Goal: Navigation & Orientation: Find specific page/section

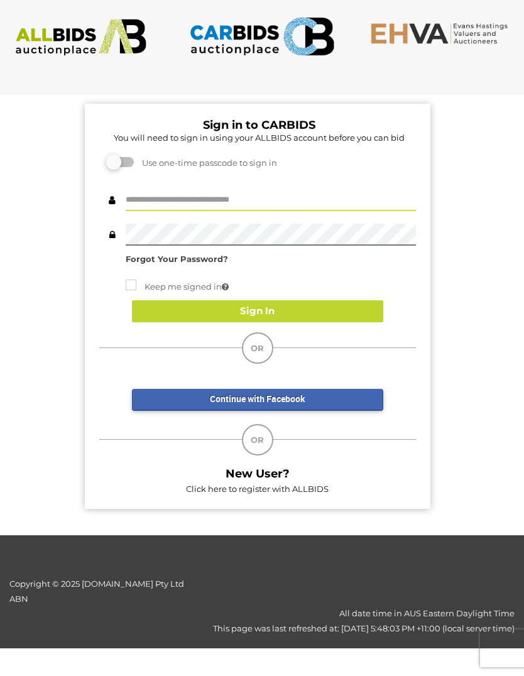
type input "**********"
click at [318, 307] on button "Sign In" at bounding box center [257, 311] width 251 height 22
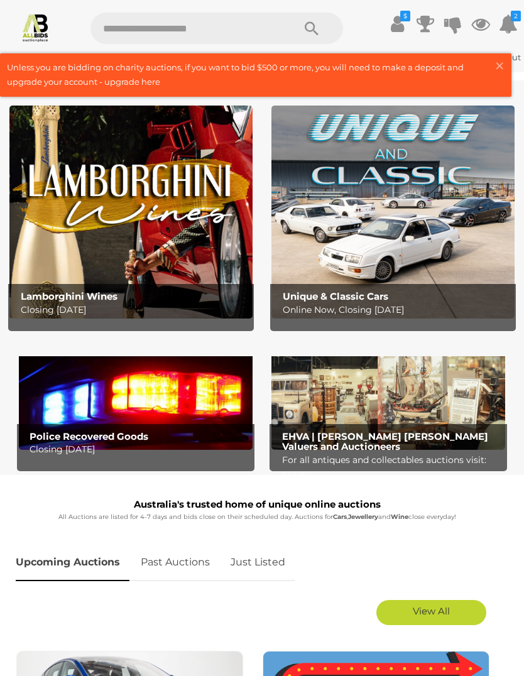
click at [105, 407] on img at bounding box center [136, 397] width 234 height 106
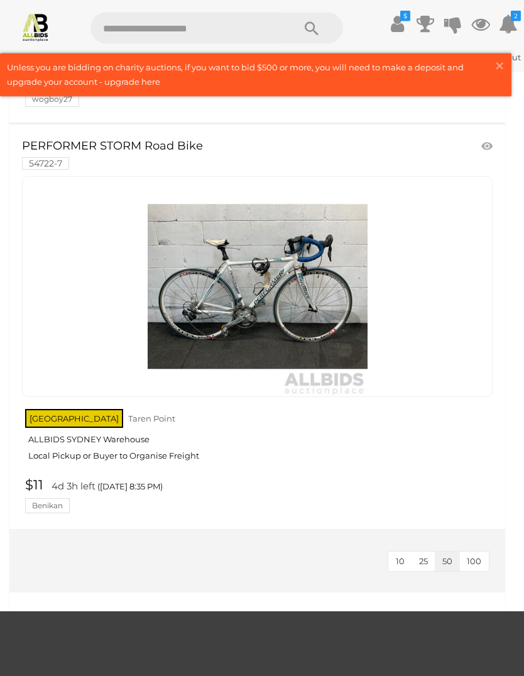
scroll to position [8683, 0]
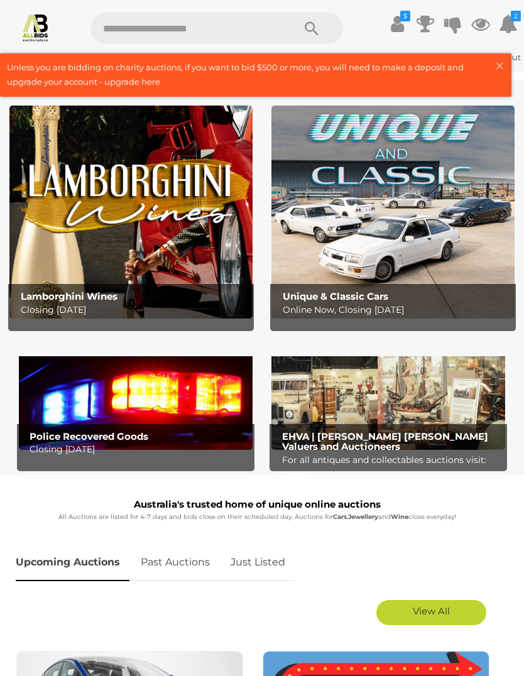
click at [498, 65] on span "×" at bounding box center [499, 65] width 11 height 24
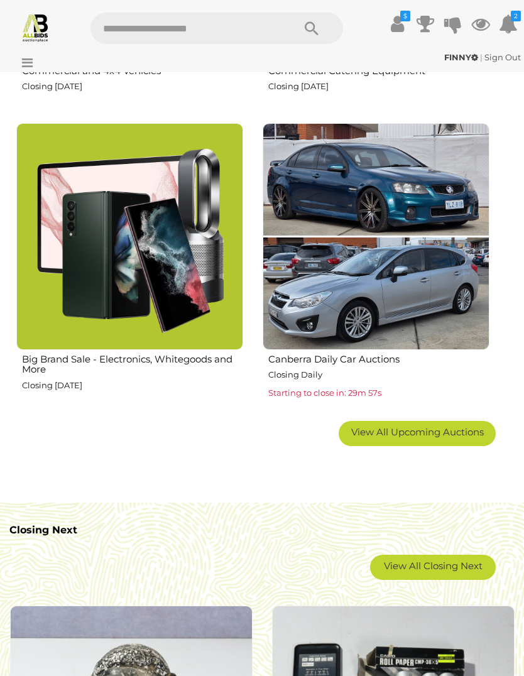
scroll to position [1392, 0]
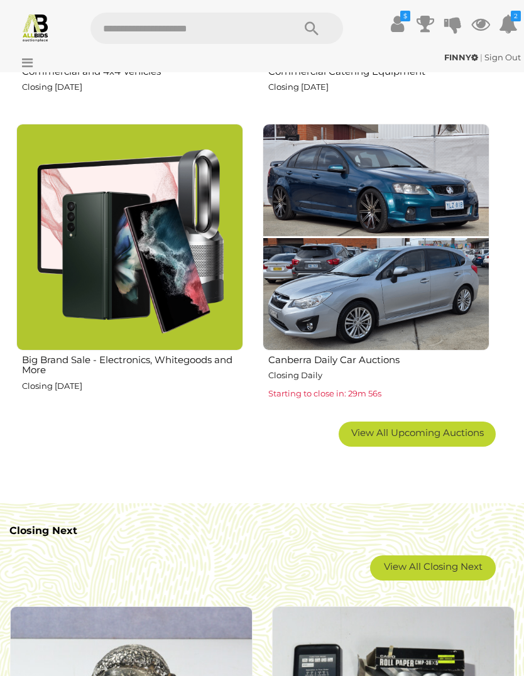
click at [112, 267] on img at bounding box center [129, 237] width 227 height 227
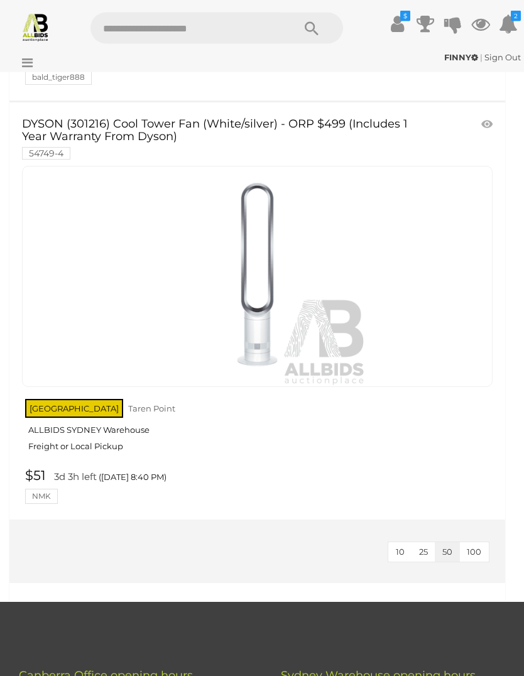
scroll to position [5062, 0]
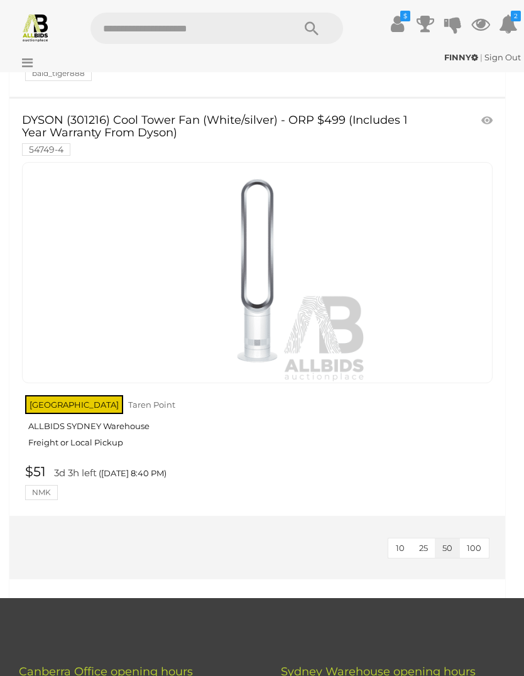
click at [31, 66] on icon at bounding box center [24, 63] width 17 height 13
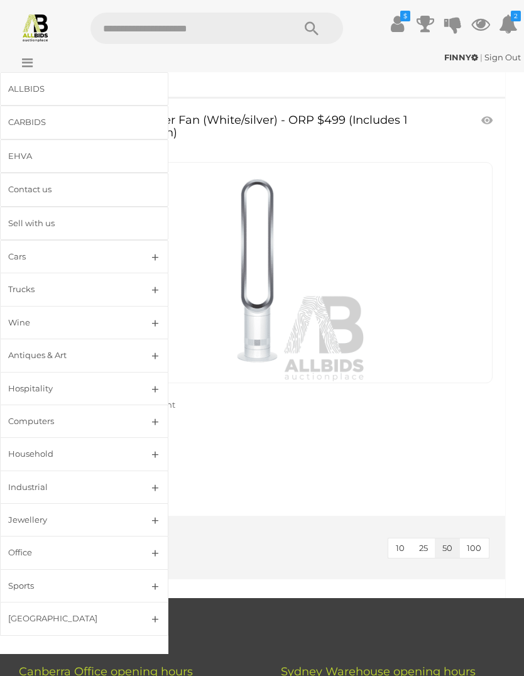
click at [21, 513] on div "Jewellery" at bounding box center [69, 520] width 122 height 14
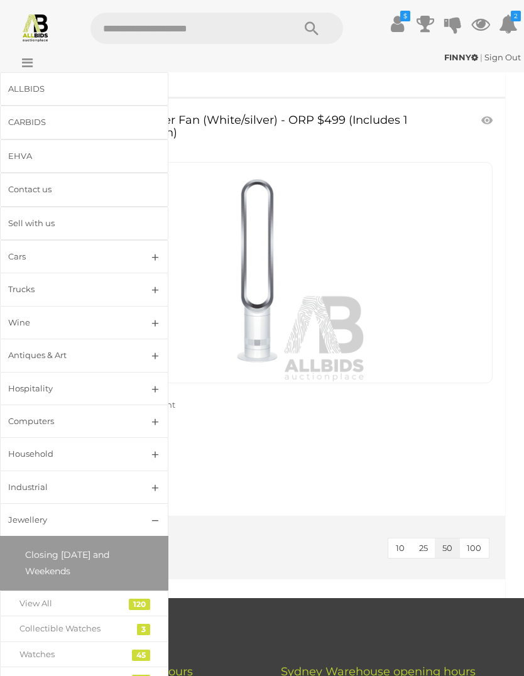
click at [39, 591] on link "View All" at bounding box center [84, 603] width 168 height 26
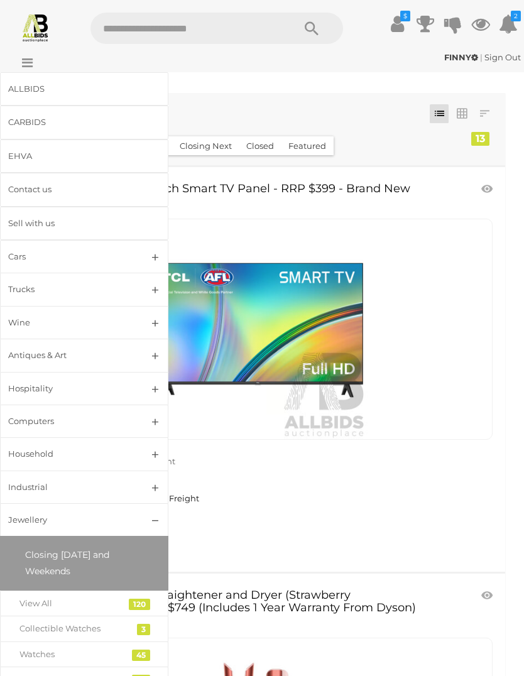
scroll to position [5106, 0]
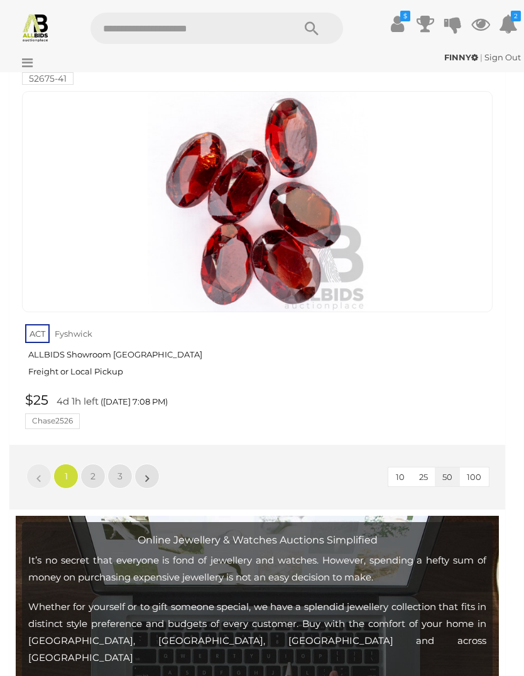
scroll to position [20590, 0]
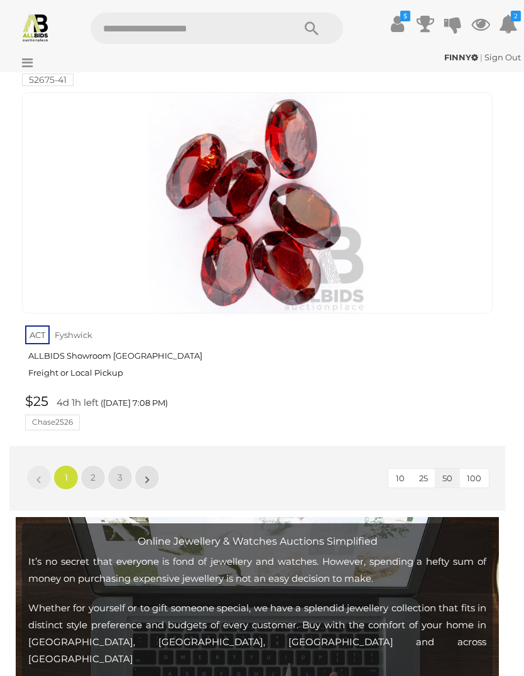
click at [94, 472] on span "2" at bounding box center [92, 477] width 5 height 11
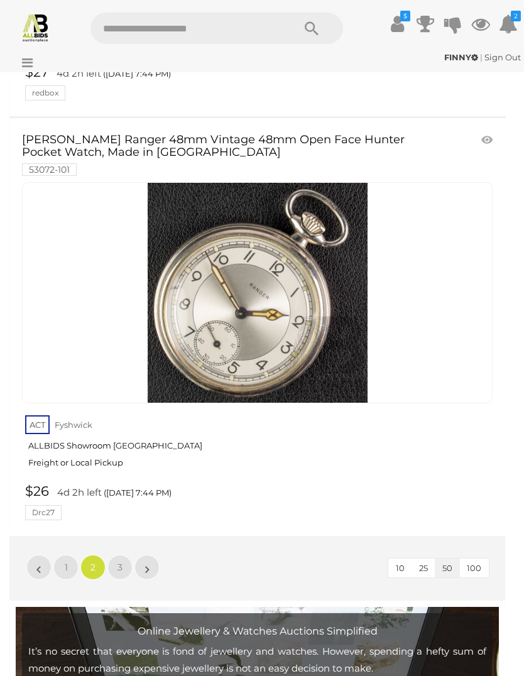
scroll to position [20449, 0]
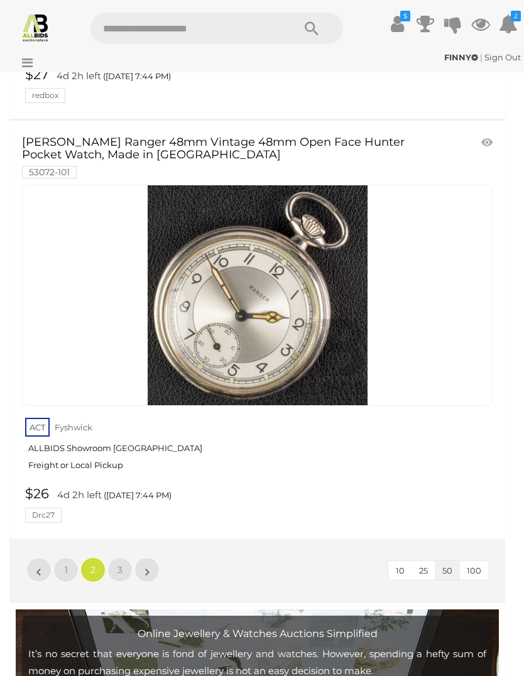
click at [118, 564] on span "3" at bounding box center [119, 569] width 5 height 11
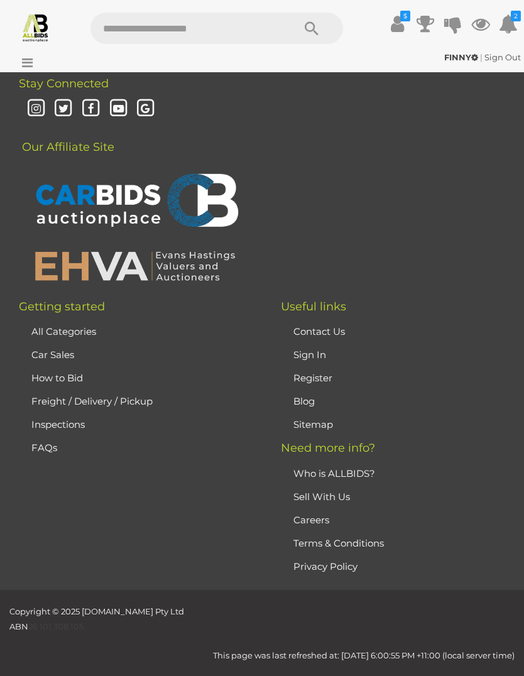
scroll to position [296, 0]
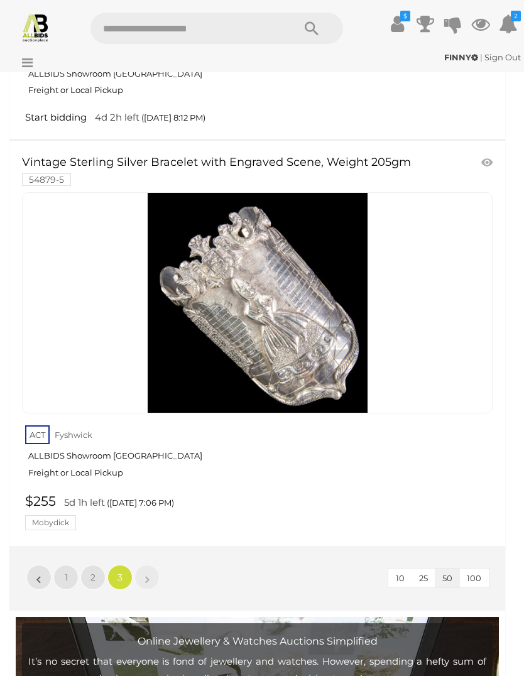
scroll to position [6453, 0]
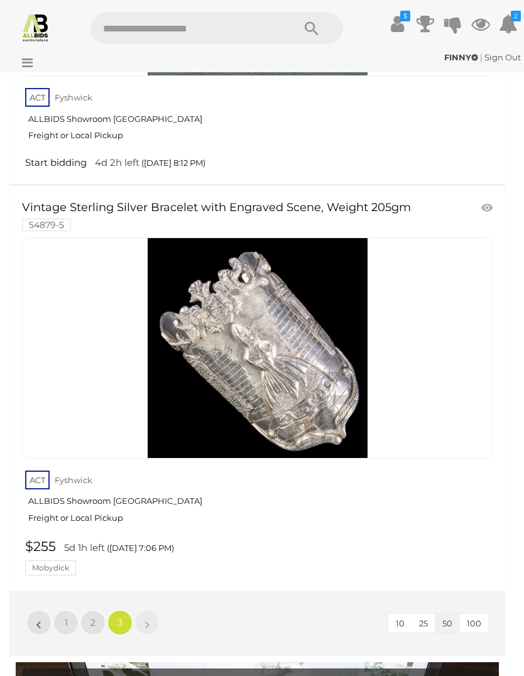
scroll to position [340, 0]
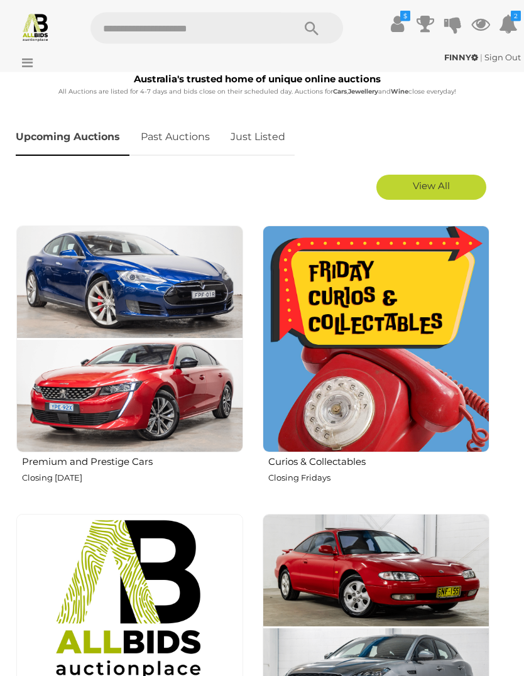
scroll to position [425, 0]
click at [434, 383] on img at bounding box center [376, 338] width 227 height 227
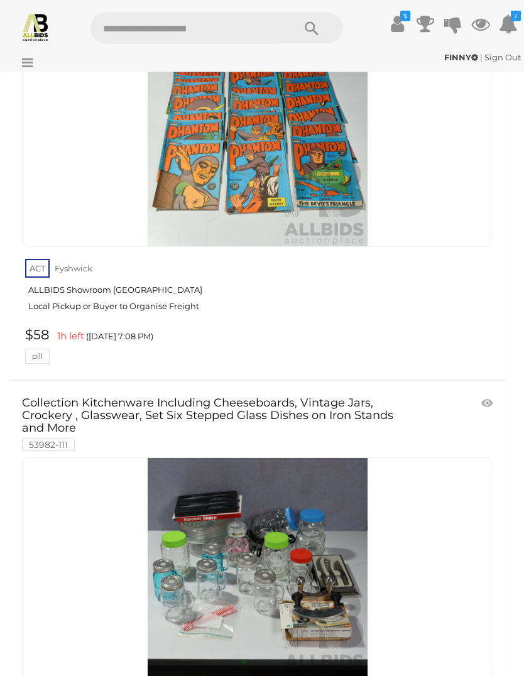
scroll to position [20342, 0]
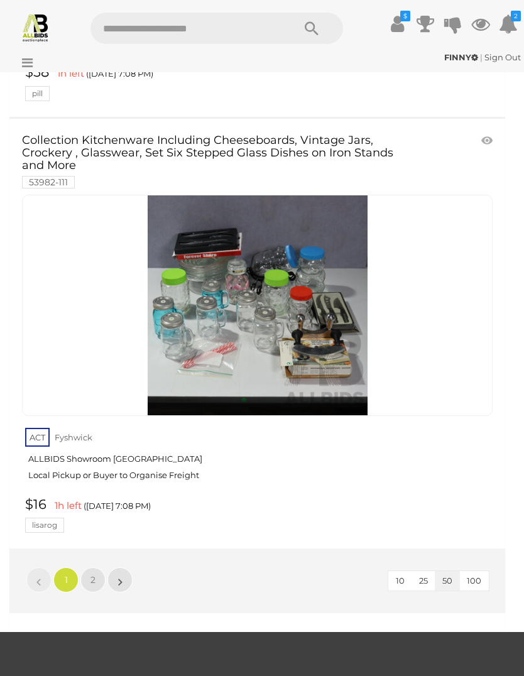
click at [91, 574] on span "2" at bounding box center [92, 579] width 5 height 11
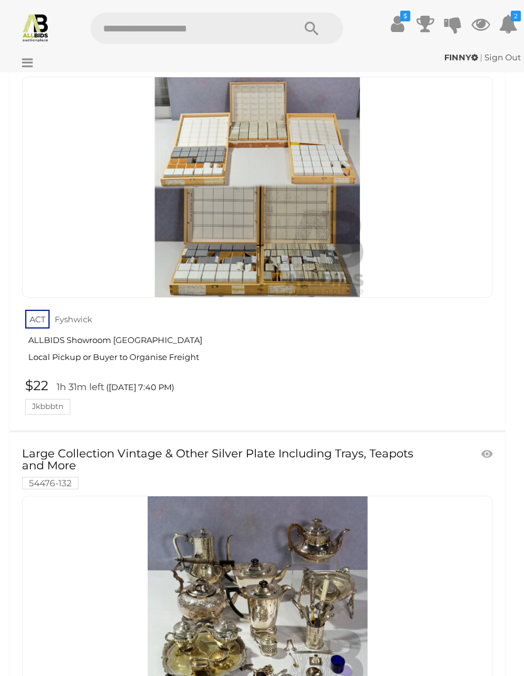
scroll to position [13960, 0]
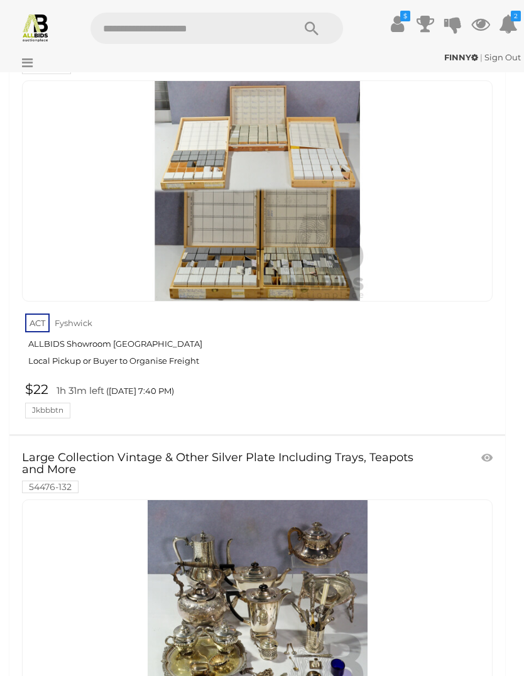
click at [21, 62] on icon at bounding box center [24, 63] width 17 height 13
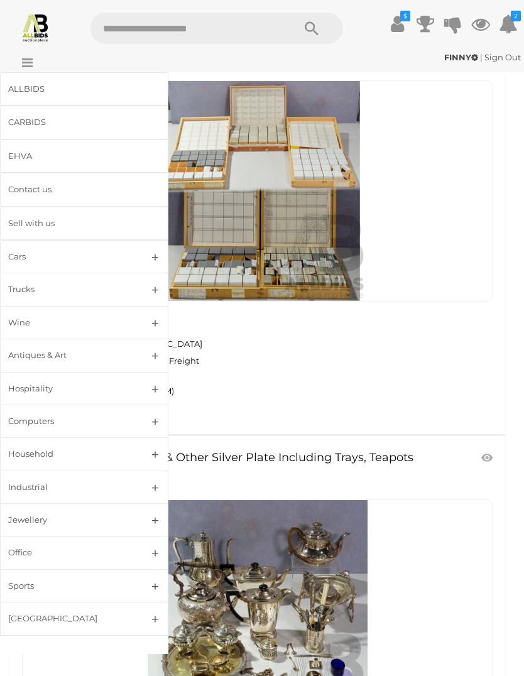
click at [26, 280] on link "Trucks" at bounding box center [84, 289] width 168 height 33
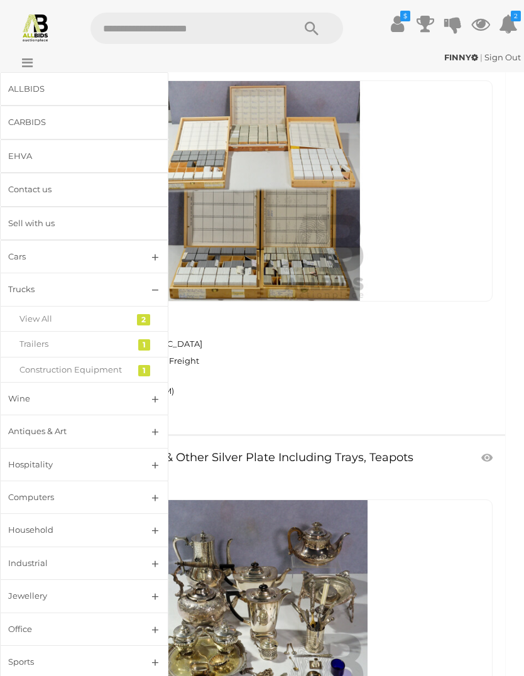
click at [27, 320] on div "View All" at bounding box center [74, 319] width 111 height 14
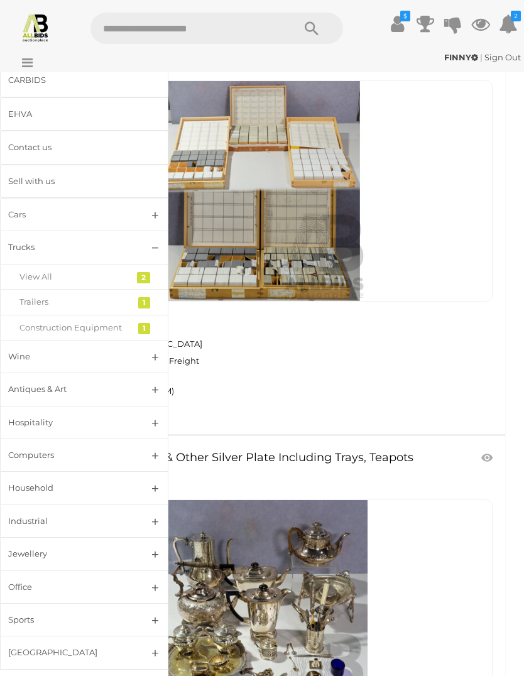
click at [21, 614] on div "Sports" at bounding box center [69, 619] width 122 height 14
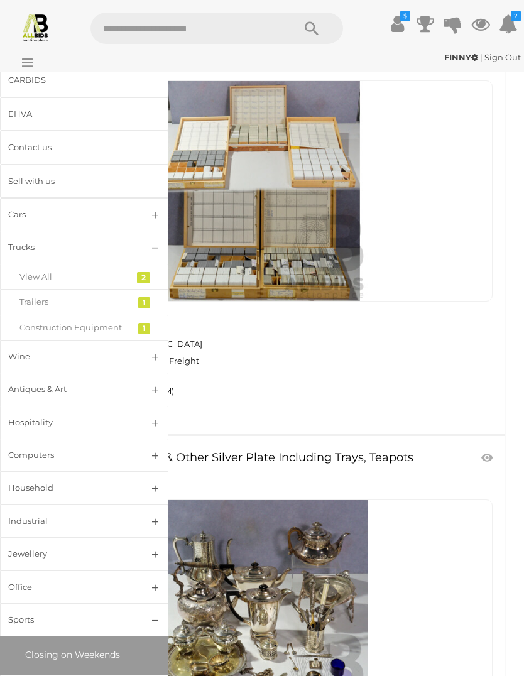
click at [25, 649] on span "Closing on Weekends" at bounding box center [72, 654] width 95 height 11
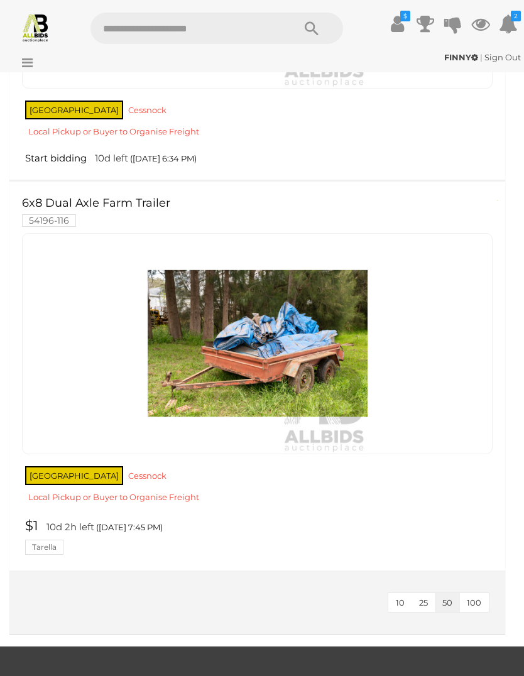
scroll to position [331, 0]
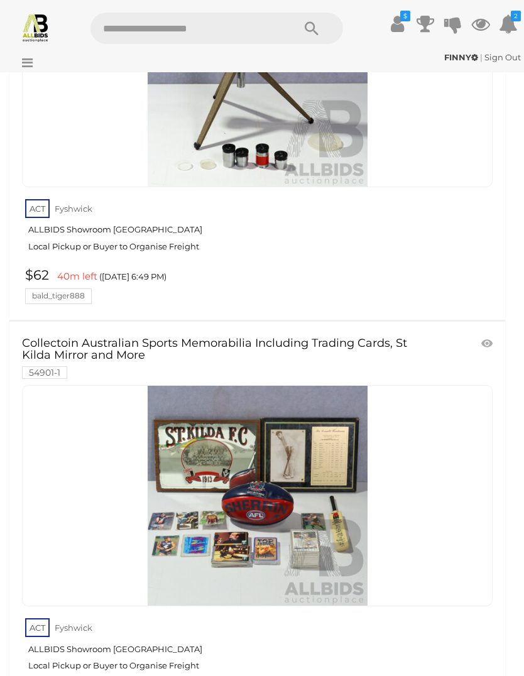
scroll to position [413, 0]
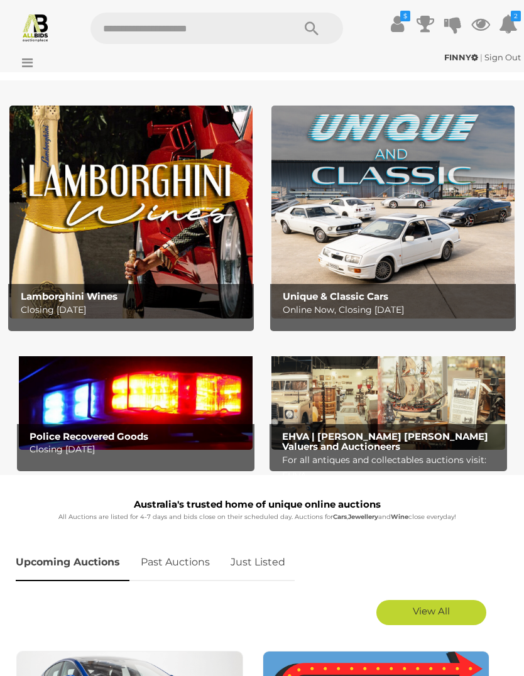
click at [36, 69] on div "FINNY | Sign Out [GEOGRAPHIC_DATA] | Sign Out" at bounding box center [262, 59] width 524 height 25
click at [24, 63] on icon at bounding box center [24, 63] width 17 height 13
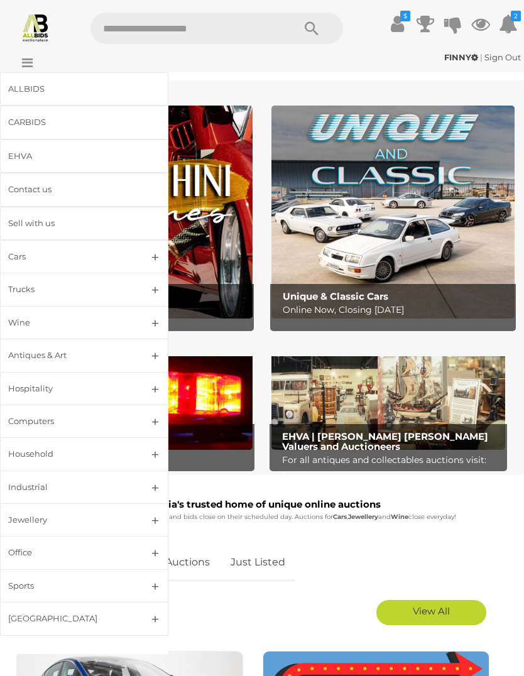
click at [23, 452] on div "Household" at bounding box center [69, 454] width 122 height 14
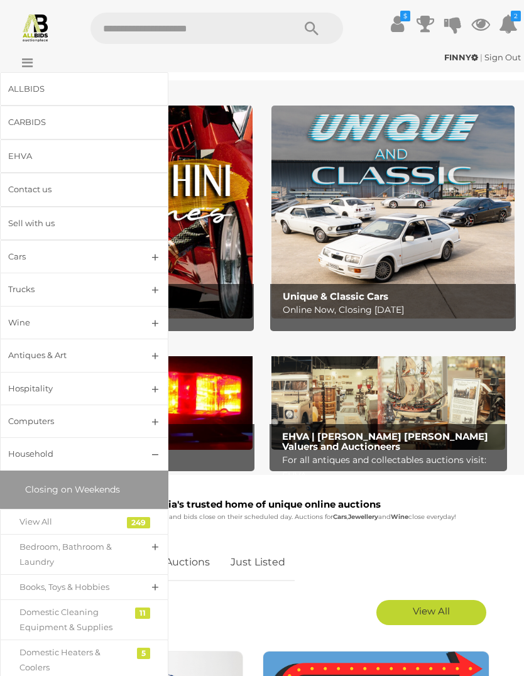
click at [31, 517] on div "View All" at bounding box center [74, 521] width 111 height 14
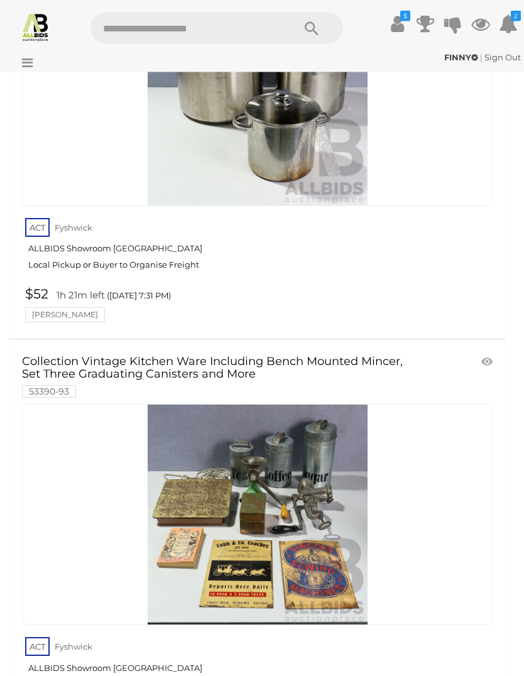
scroll to position [7790, 0]
click at [513, 28] on icon at bounding box center [508, 24] width 19 height 23
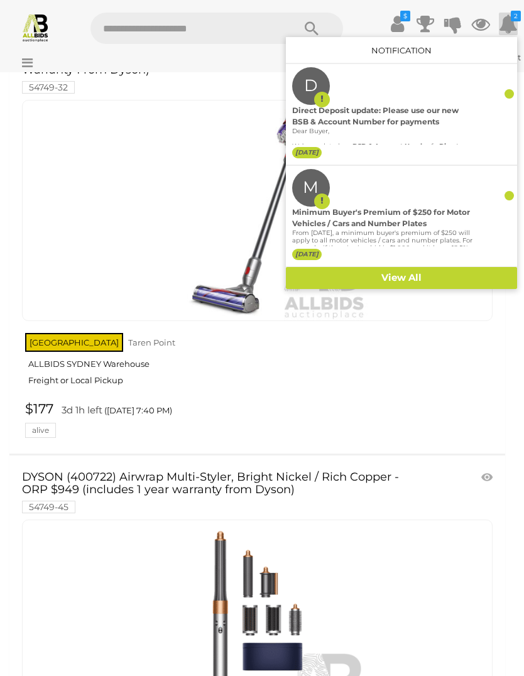
scroll to position [17932, 0]
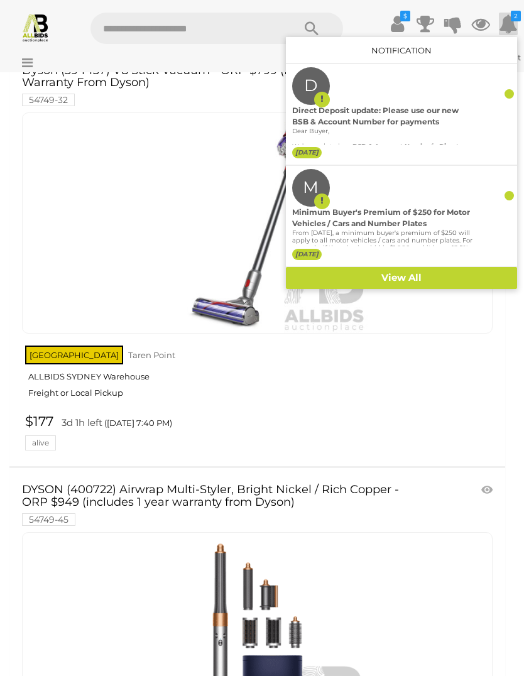
click at [424, 283] on link "View All" at bounding box center [401, 278] width 231 height 22
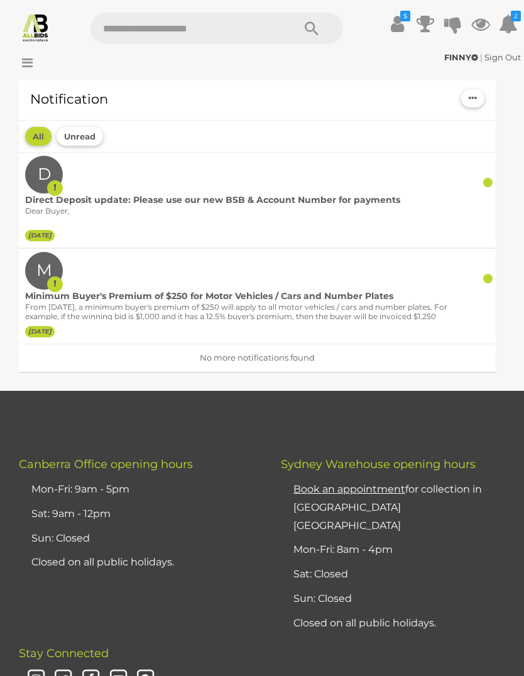
click at [19, 58] on icon at bounding box center [24, 63] width 17 height 13
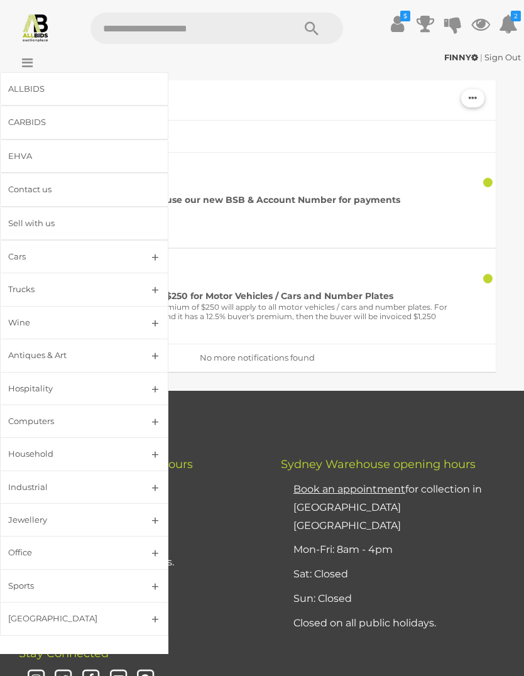
click at [22, 86] on div "ALLBIDS" at bounding box center [69, 89] width 122 height 14
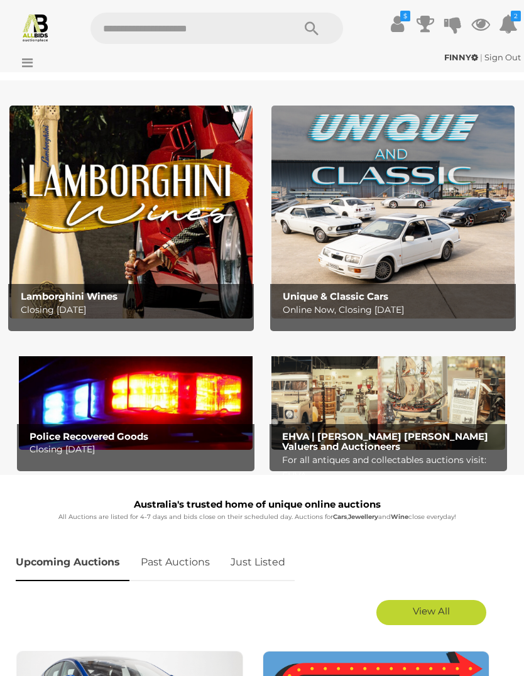
click at [90, 193] on img at bounding box center [130, 212] width 243 height 213
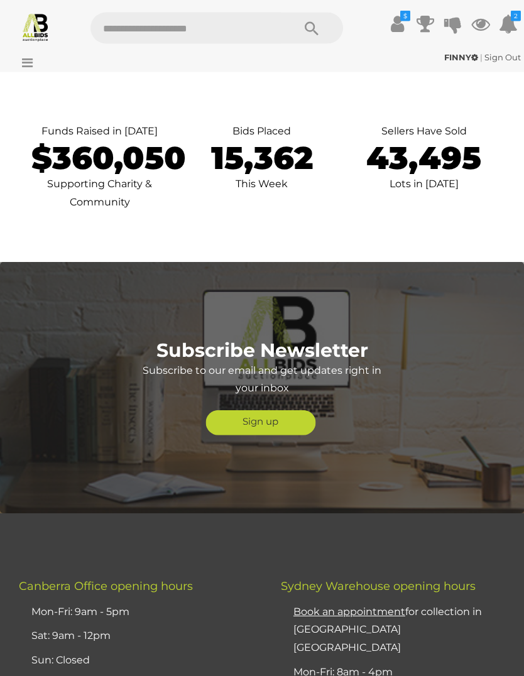
scroll to position [4846, 0]
